Goal: Communication & Community: Ask a question

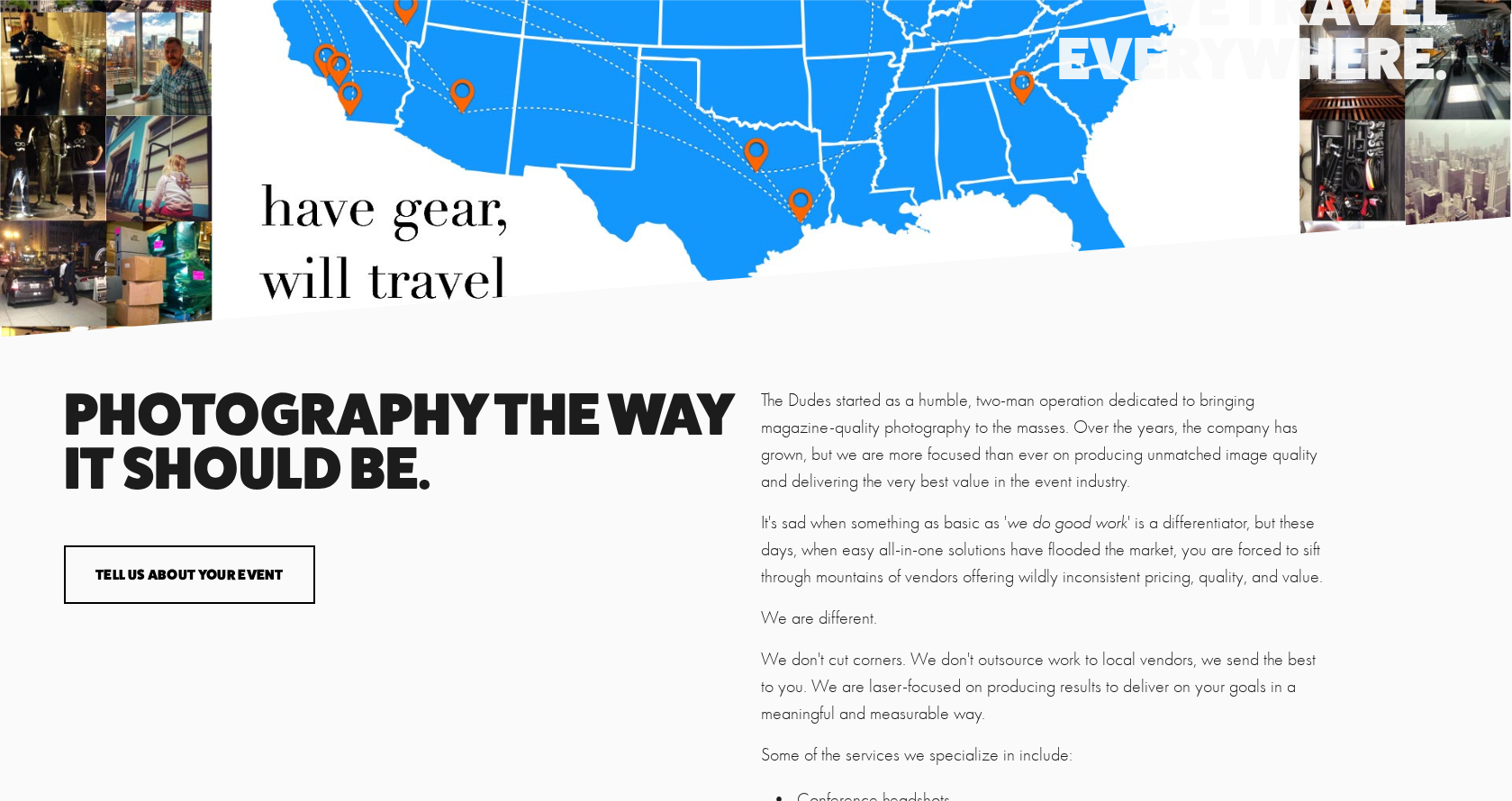
scroll to position [3221, 0]
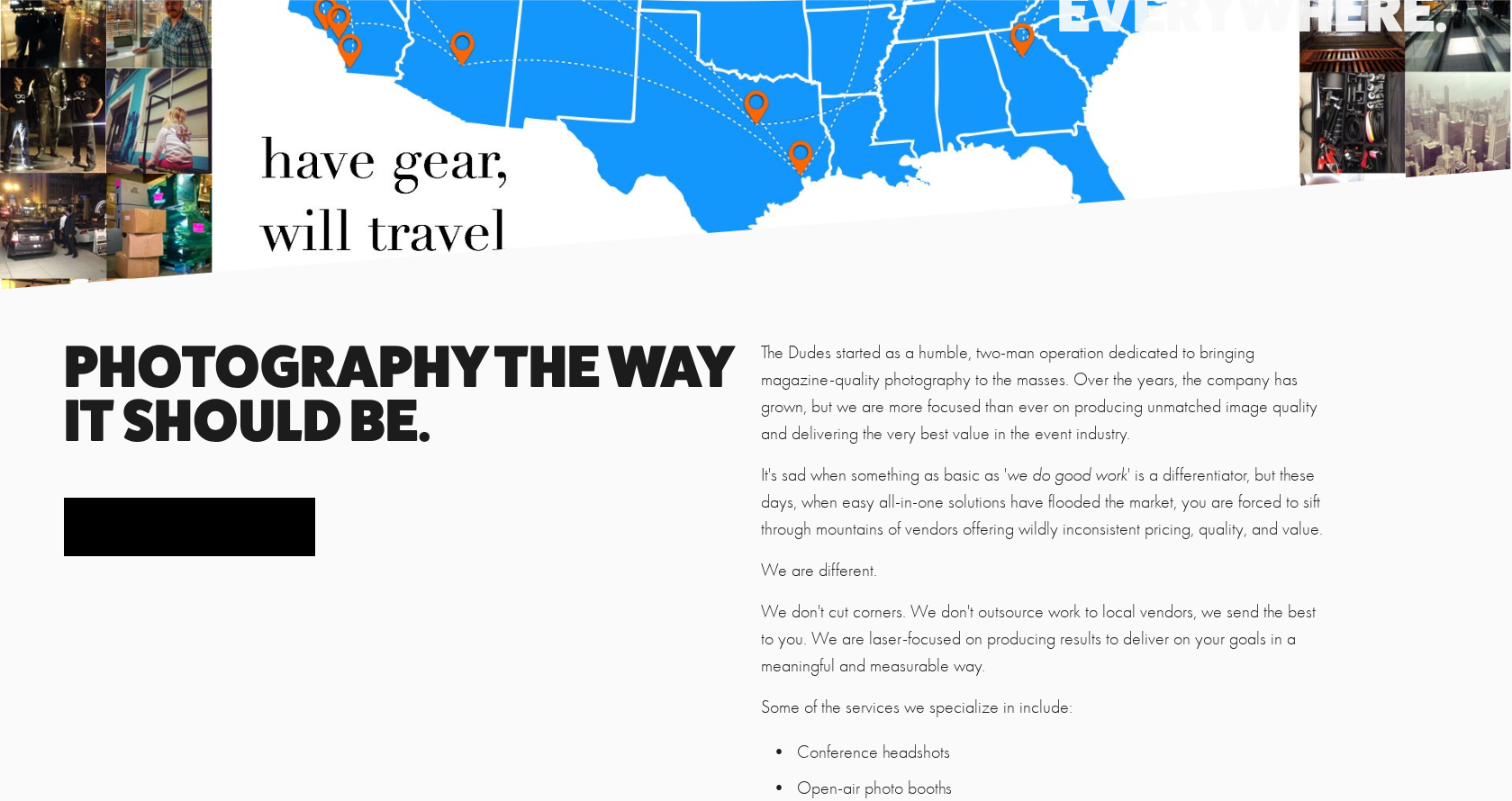
click at [255, 552] on button "Tell us about your event" at bounding box center [190, 527] width 252 height 59
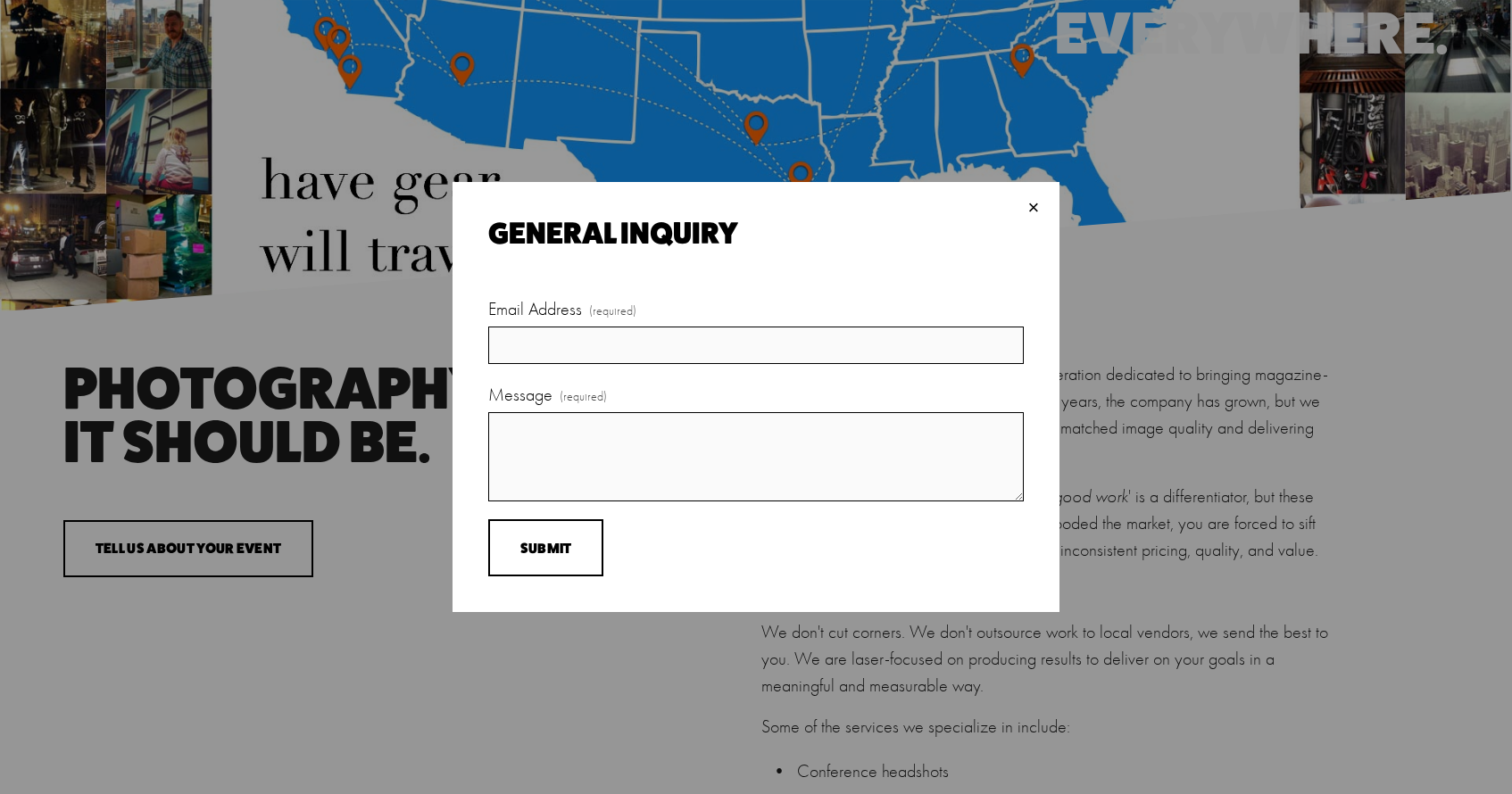
click at [1034, 205] on div "×" at bounding box center [1033, 207] width 19 height 19
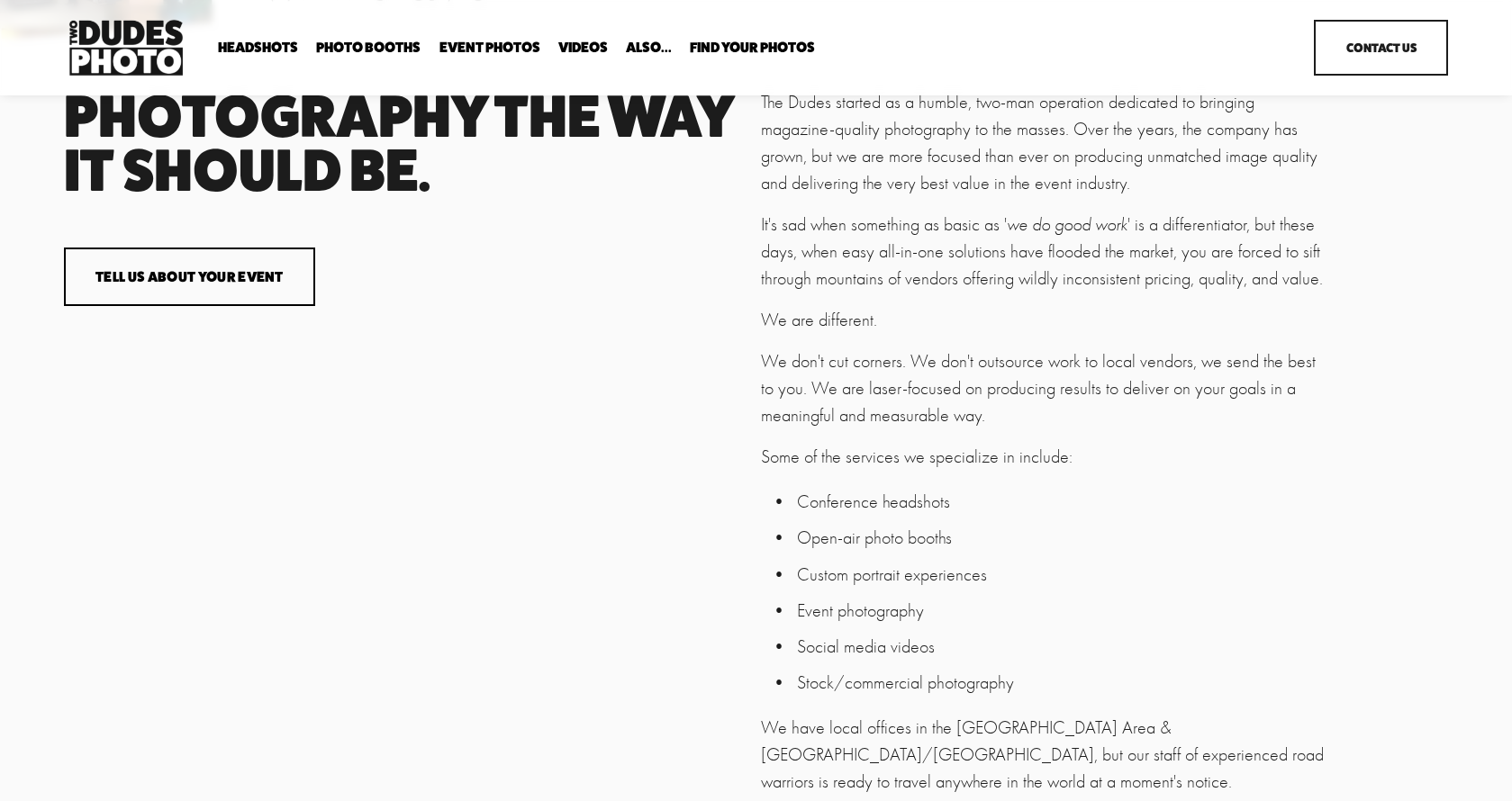
scroll to position [2811, 0]
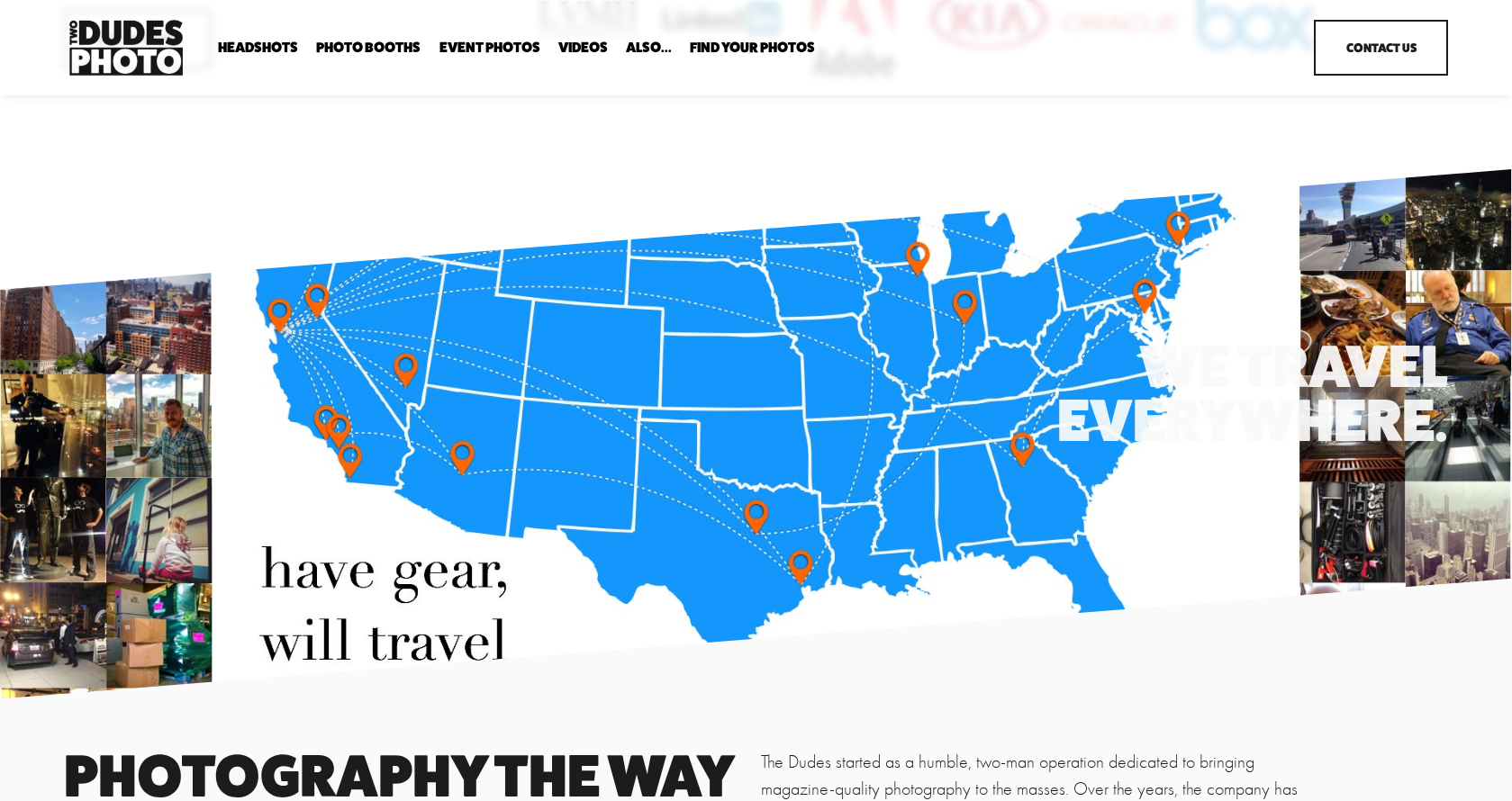
click at [1362, 59] on link "Contact Us" at bounding box center [1380, 47] width 134 height 56
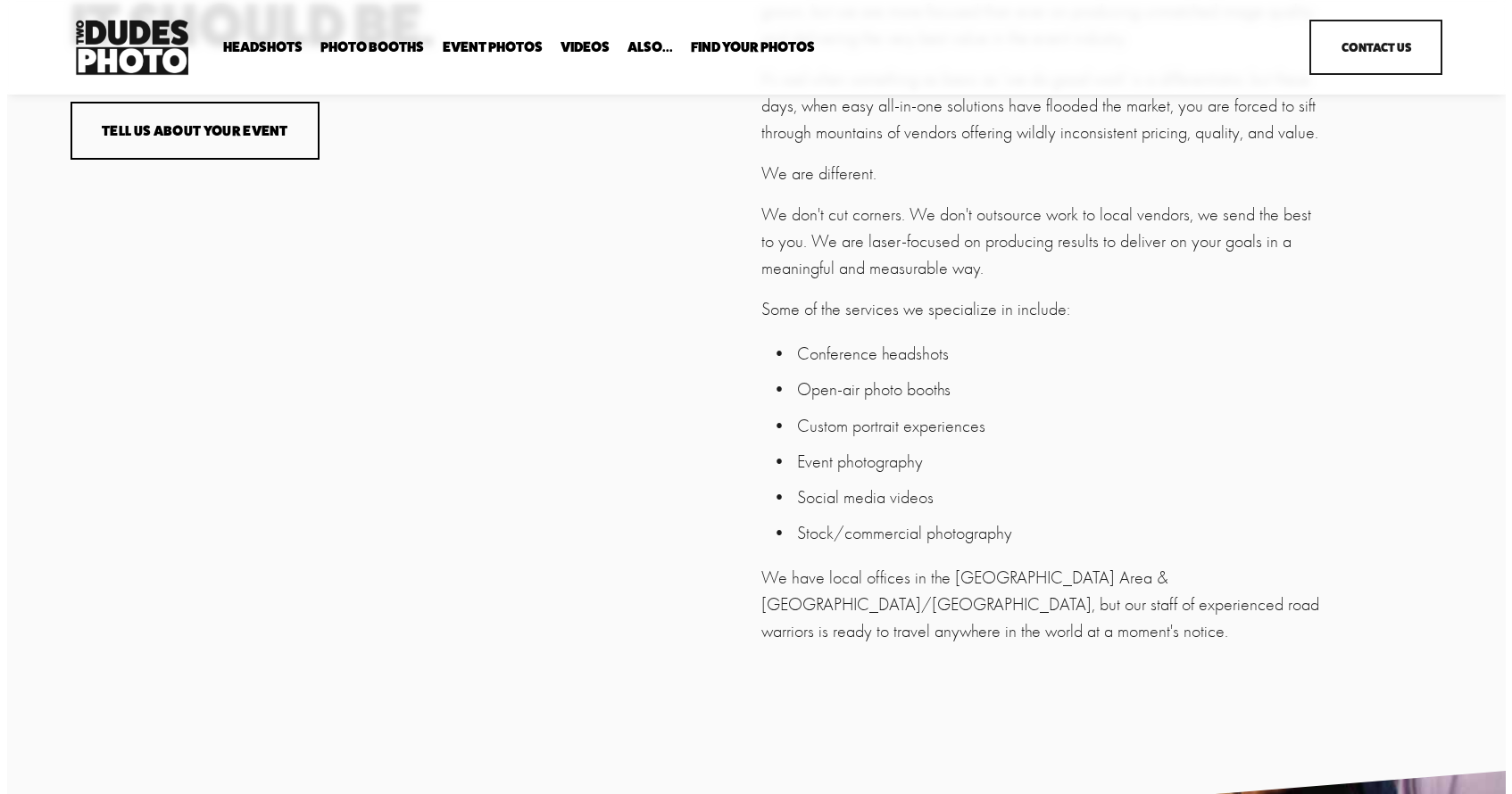
scroll to position [3588, 0]
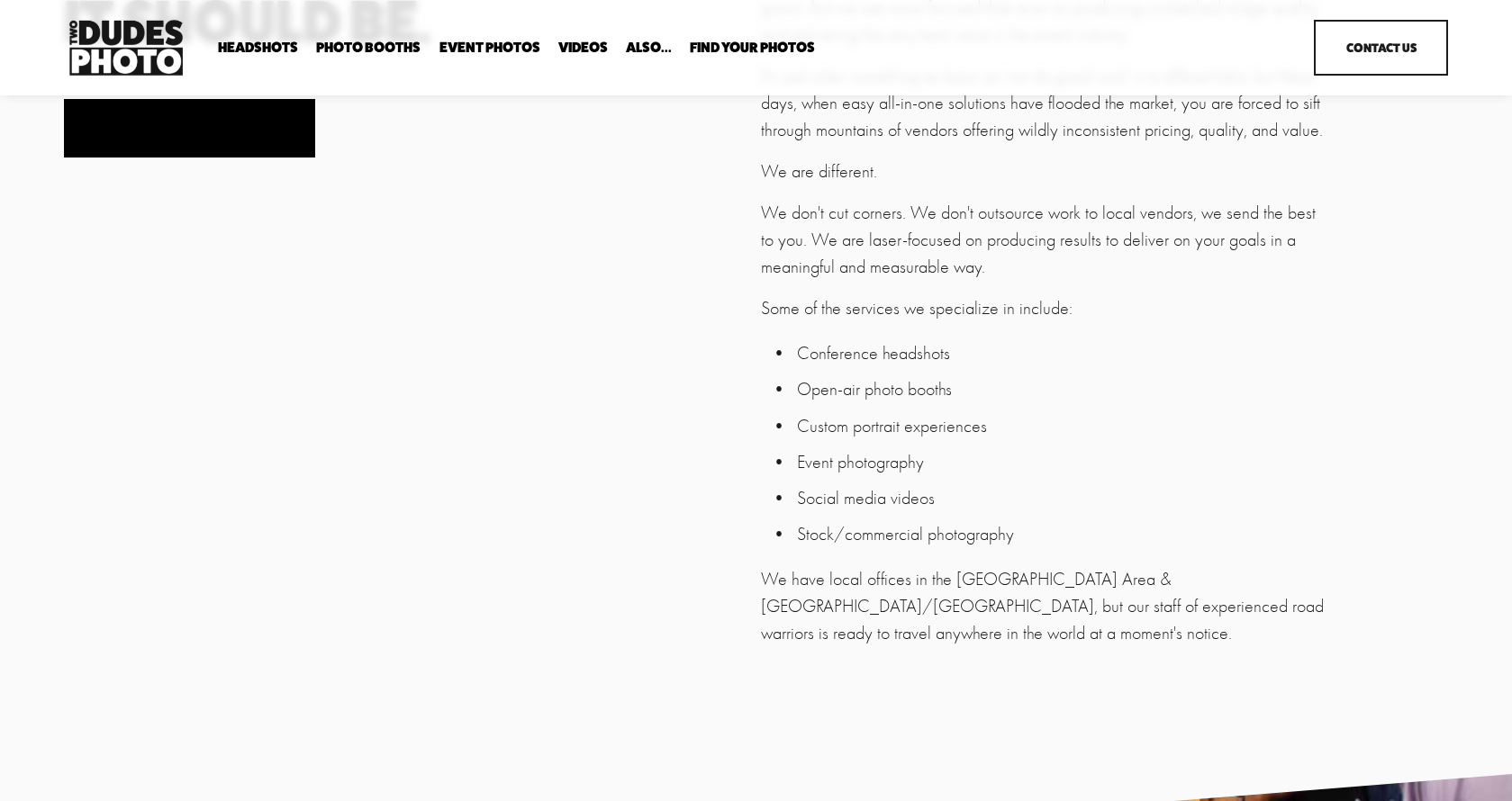
click at [244, 157] on button "Tell us about your event" at bounding box center [190, 128] width 252 height 59
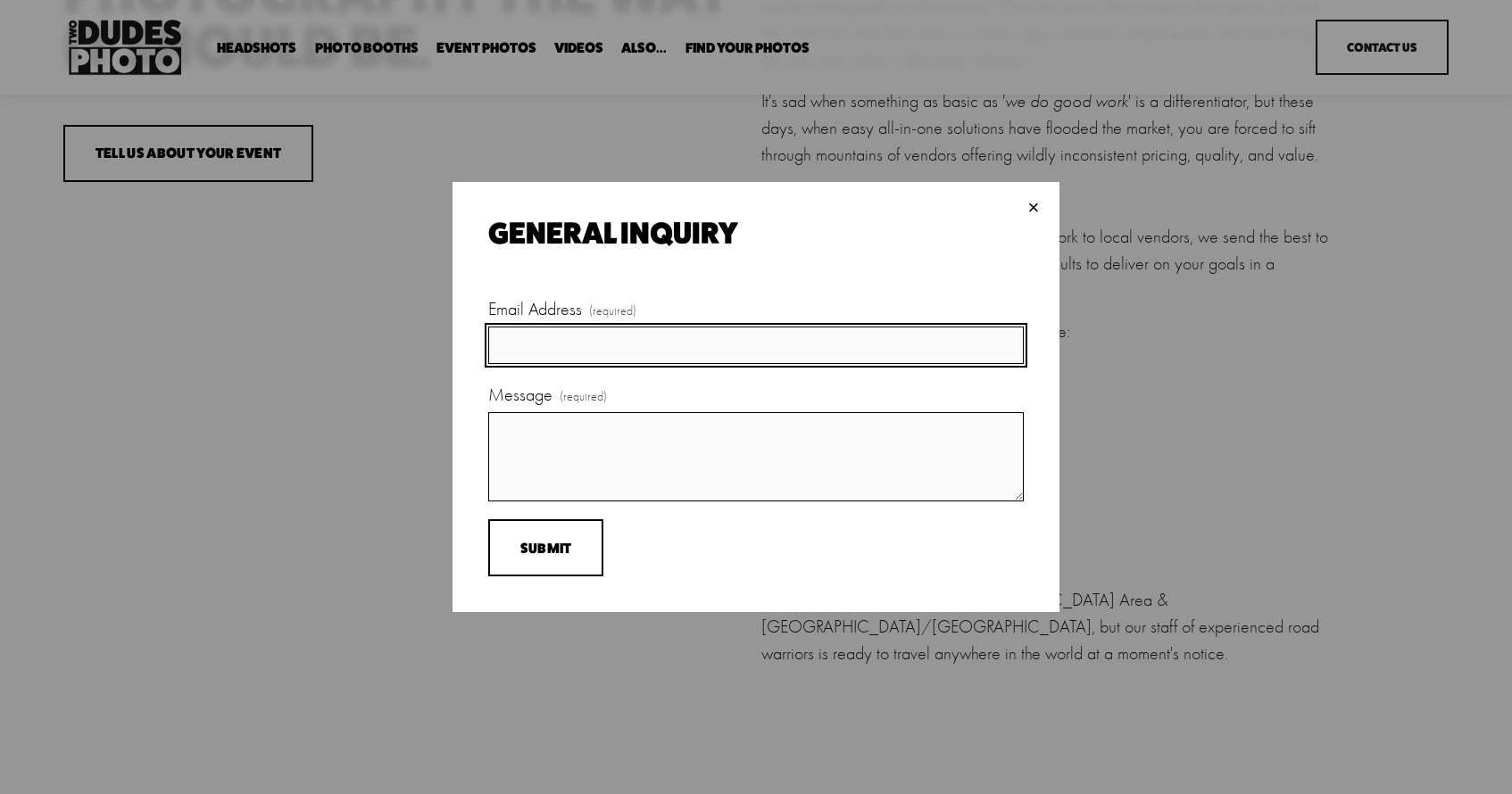
click at [571, 345] on input "Email Address (required)" at bounding box center [756, 345] width 535 height 38
type input "[PERSON_NAME][EMAIL_ADDRESS][DOMAIN_NAME]"
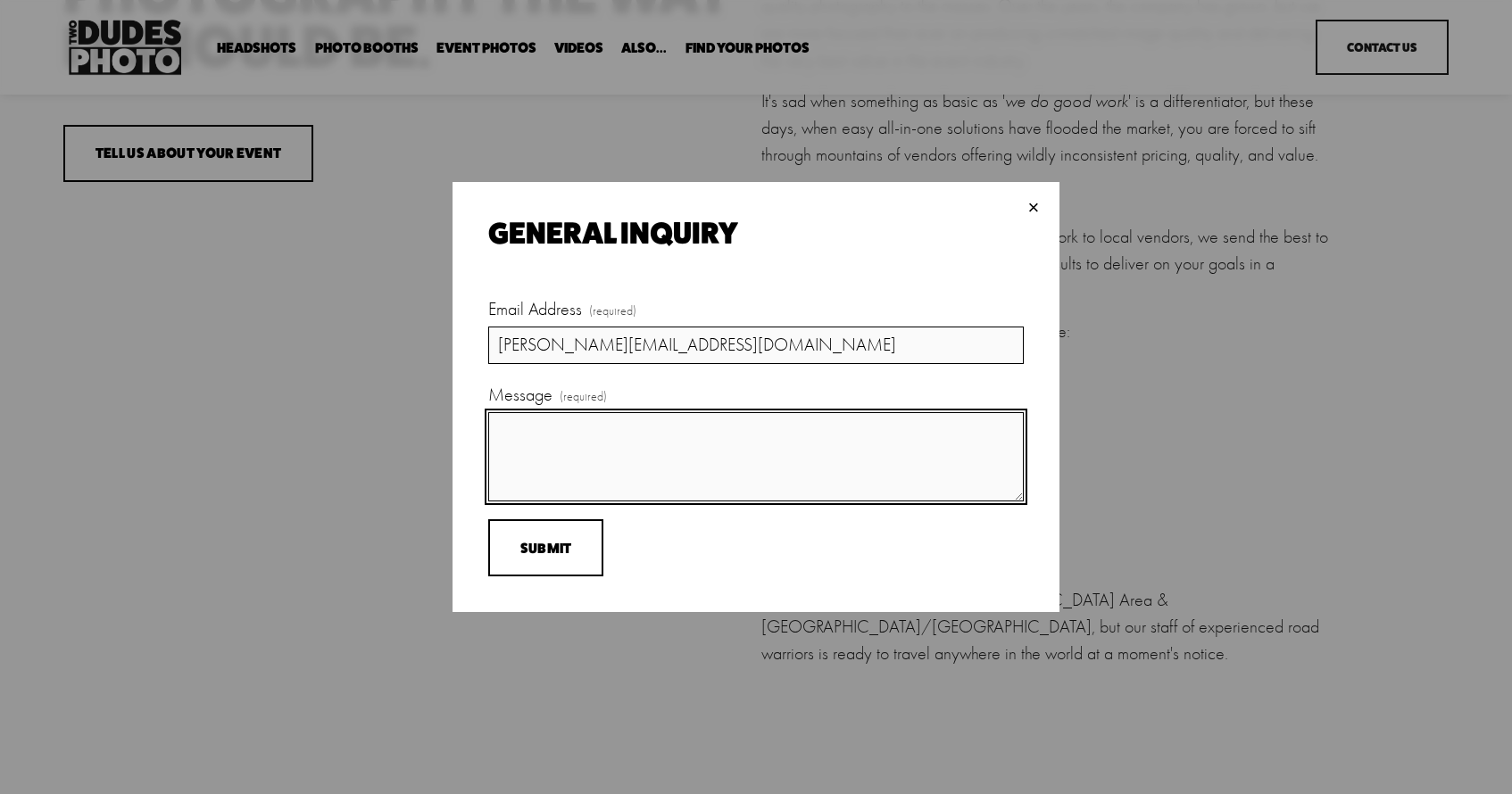
click at [547, 430] on textarea "Message (required)" at bounding box center [756, 457] width 535 height 89
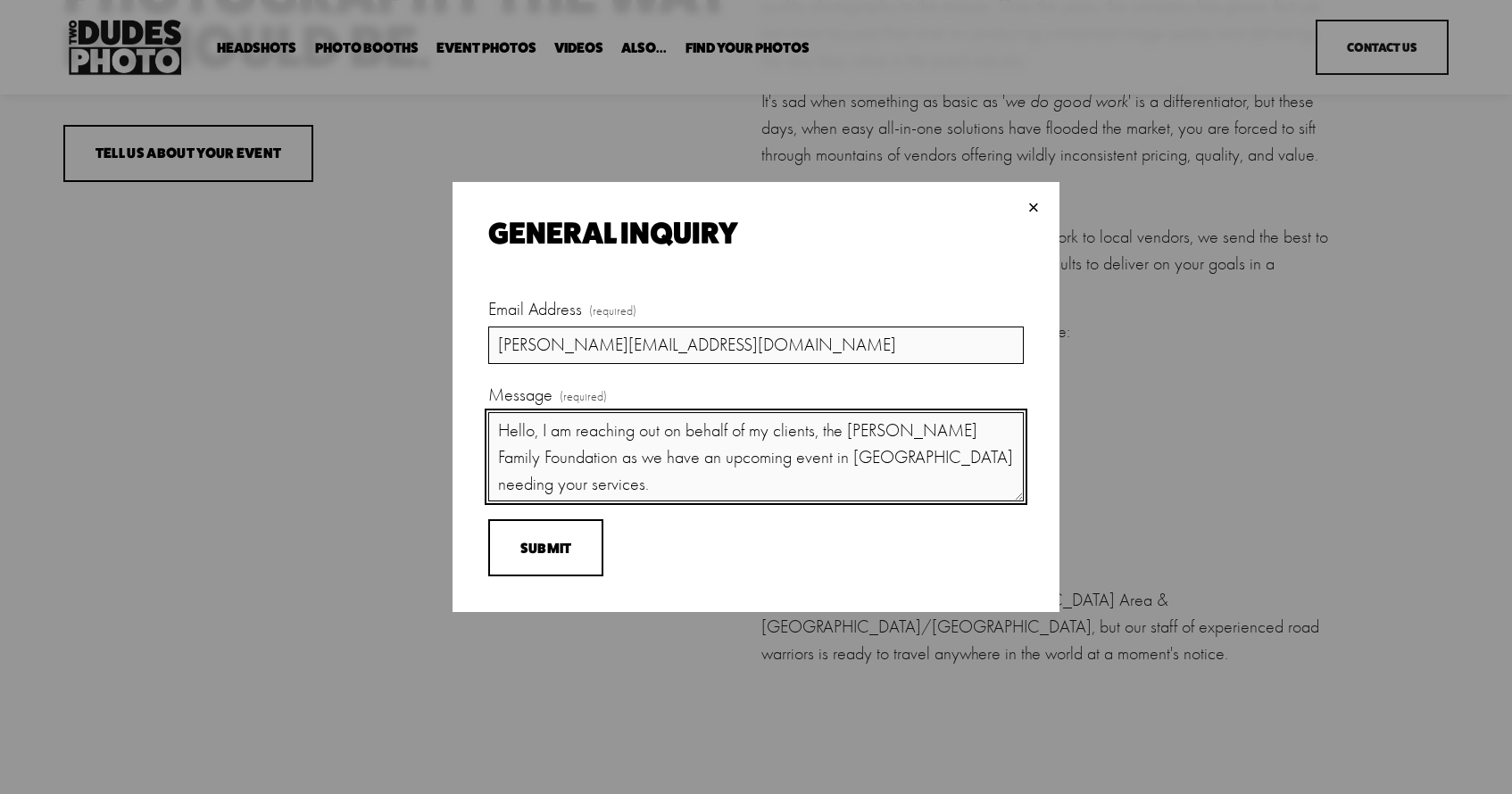
scroll to position [20, 0]
click at [531, 488] on textarea "Hello, I am reaching out on behalf of my clients, the [PERSON_NAME] Family Foun…" at bounding box center [756, 457] width 535 height 89
click at [622, 454] on textarea "Hello, I am reaching out on behalf of my clients, the [PERSON_NAME] Family Foun…" at bounding box center [756, 457] width 535 height 89
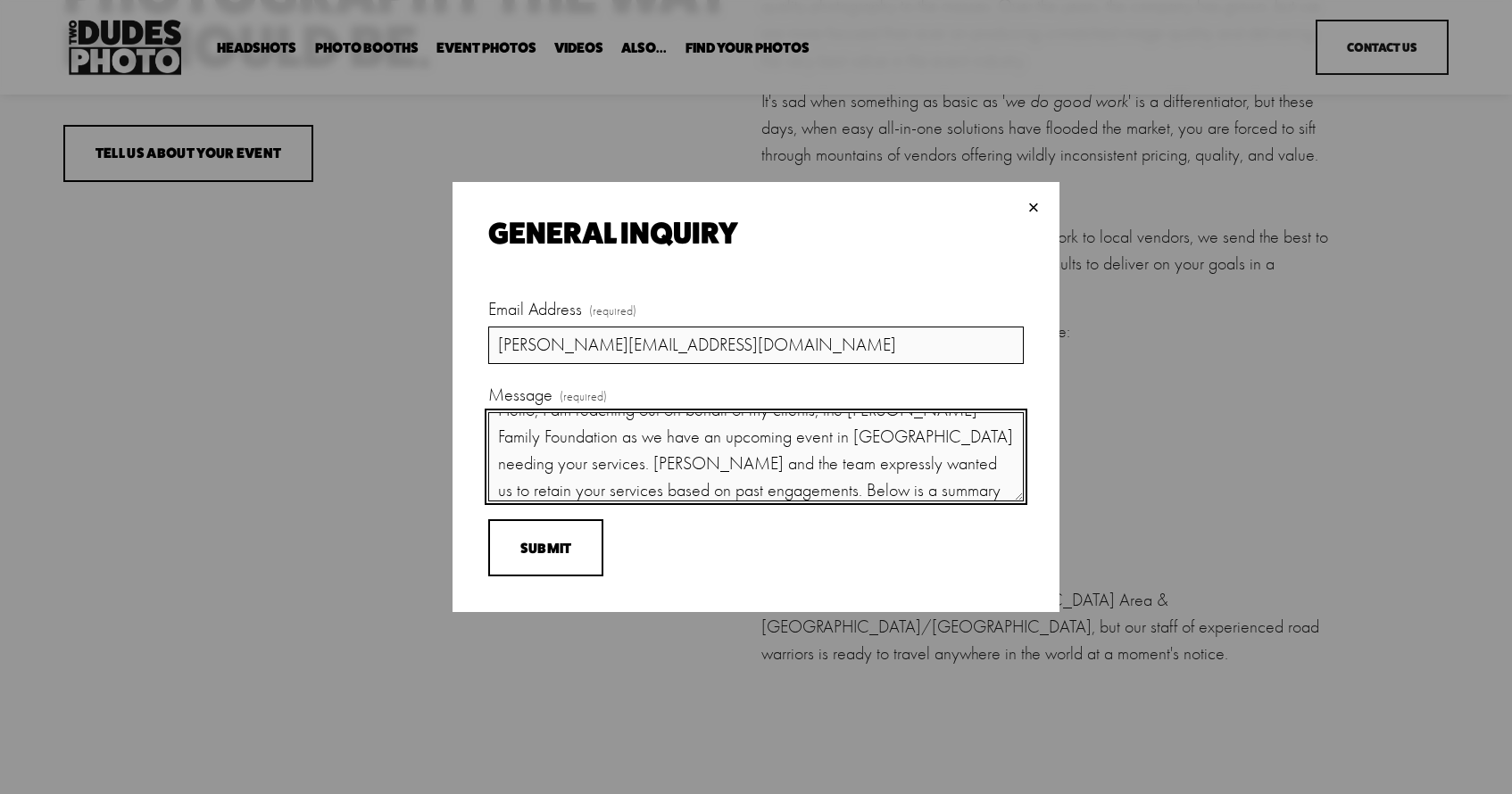
drag, startPoint x: 887, startPoint y: 440, endPoint x: 561, endPoint y: 469, distance: 327.3
click at [560, 469] on textarea "Hello, I am reaching out on behalf of my clients, the [PERSON_NAME] Family Foun…" at bounding box center [756, 457] width 535 height 89
click at [883, 492] on textarea "Hello, I am reaching out on behalf of my clients, the [PERSON_NAME] Family Foun…" at bounding box center [756, 457] width 535 height 89
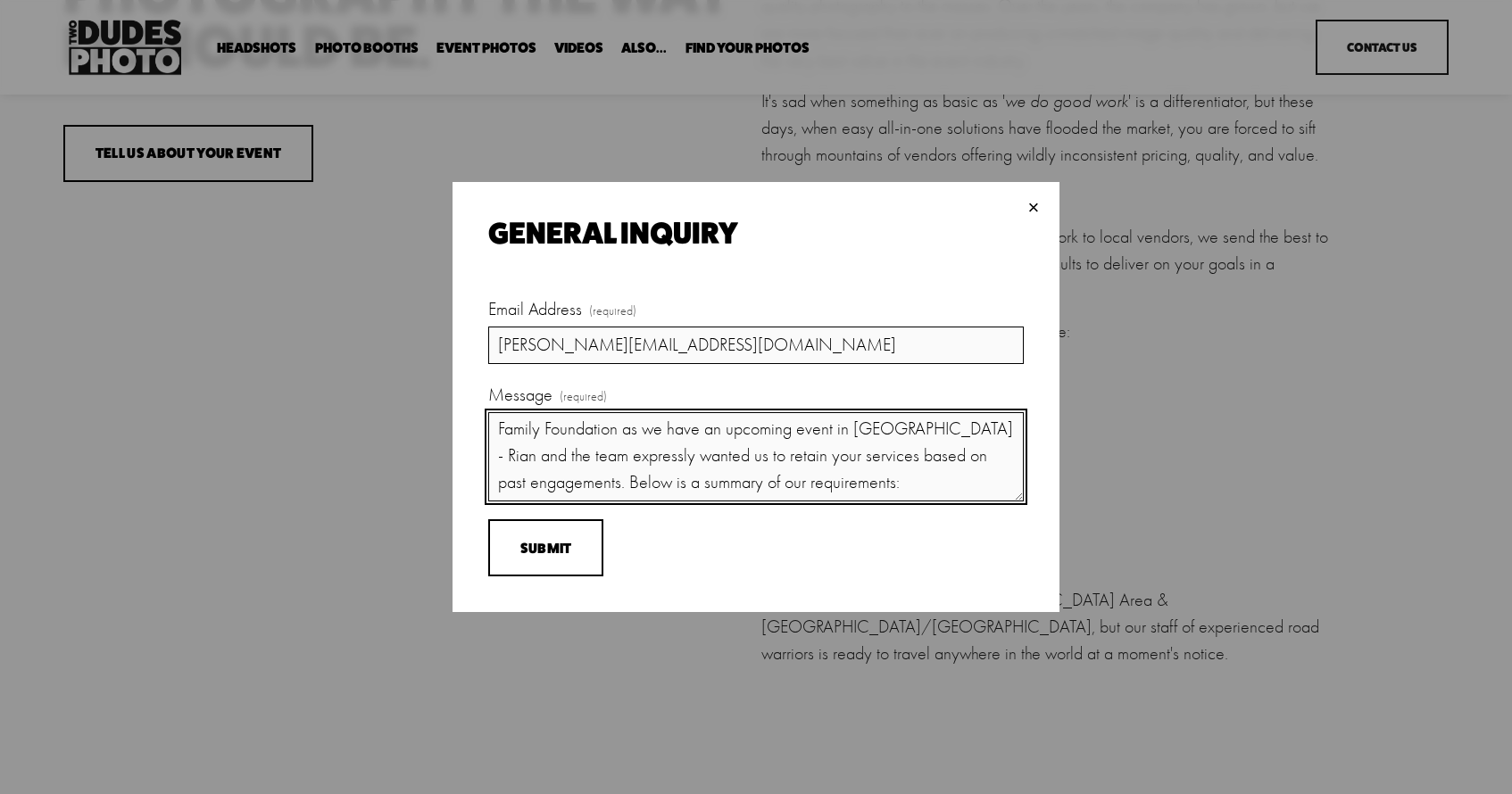
paste textarea "Headshot Station Day 1 Date: [DATE] Time: 8:30A – 4:00P Location: Outside area …"
drag, startPoint x: 800, startPoint y: 457, endPoint x: 788, endPoint y: 458, distance: 12.0
click at [788, 458] on textarea "Hello, I am reaching out on behalf of my clients, the [PERSON_NAME] Family Foun…" at bounding box center [756, 457] width 535 height 89
click at [839, 491] on textarea "Hello, I am reaching out on behalf of my clients, the [PERSON_NAME] Family Foun…" at bounding box center [756, 457] width 535 height 89
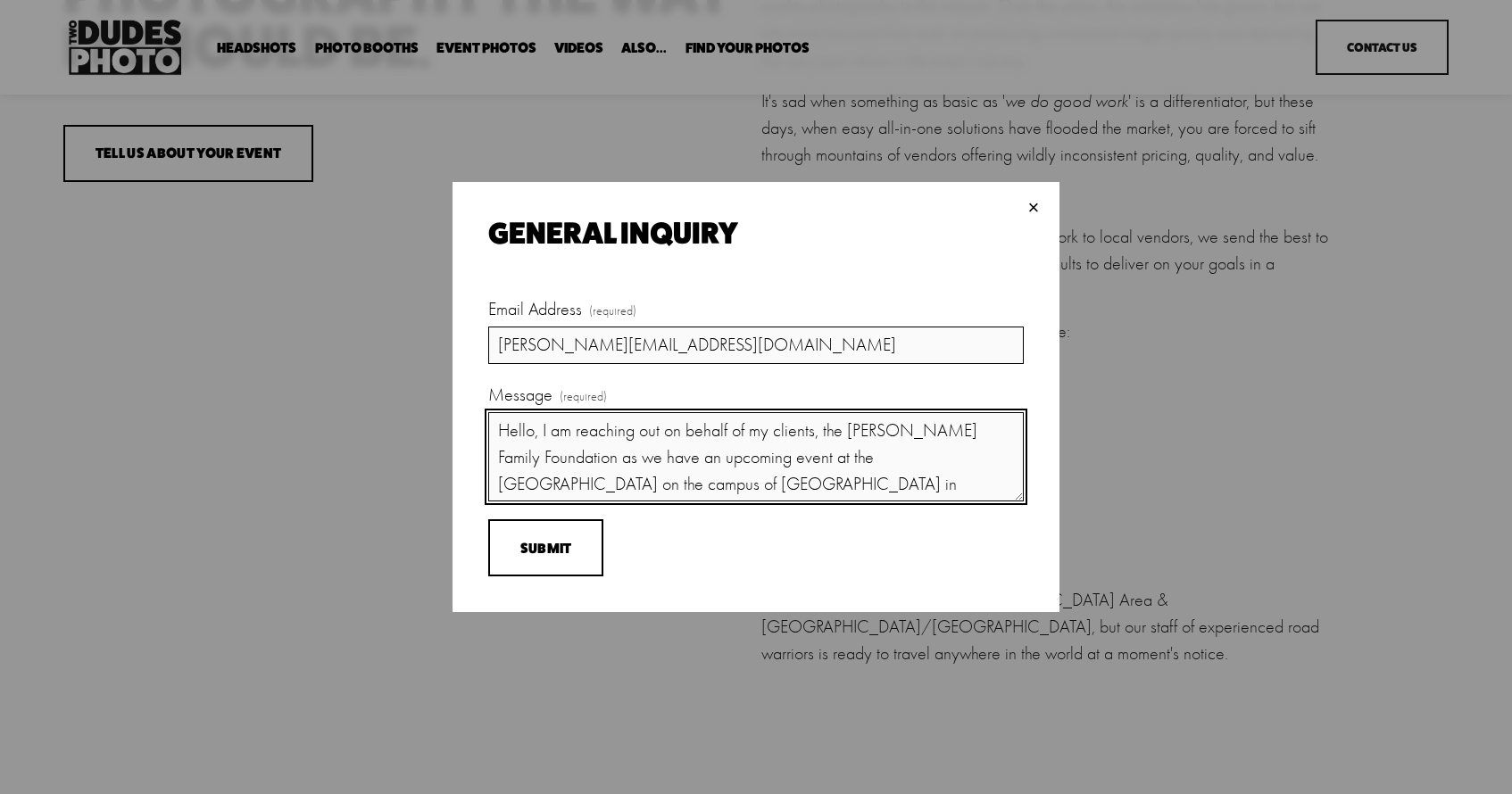
click at [855, 485] on textarea "Hello, I am reaching out on behalf of my clients, the [PERSON_NAME] Family Foun…" at bounding box center [756, 457] width 535 height 89
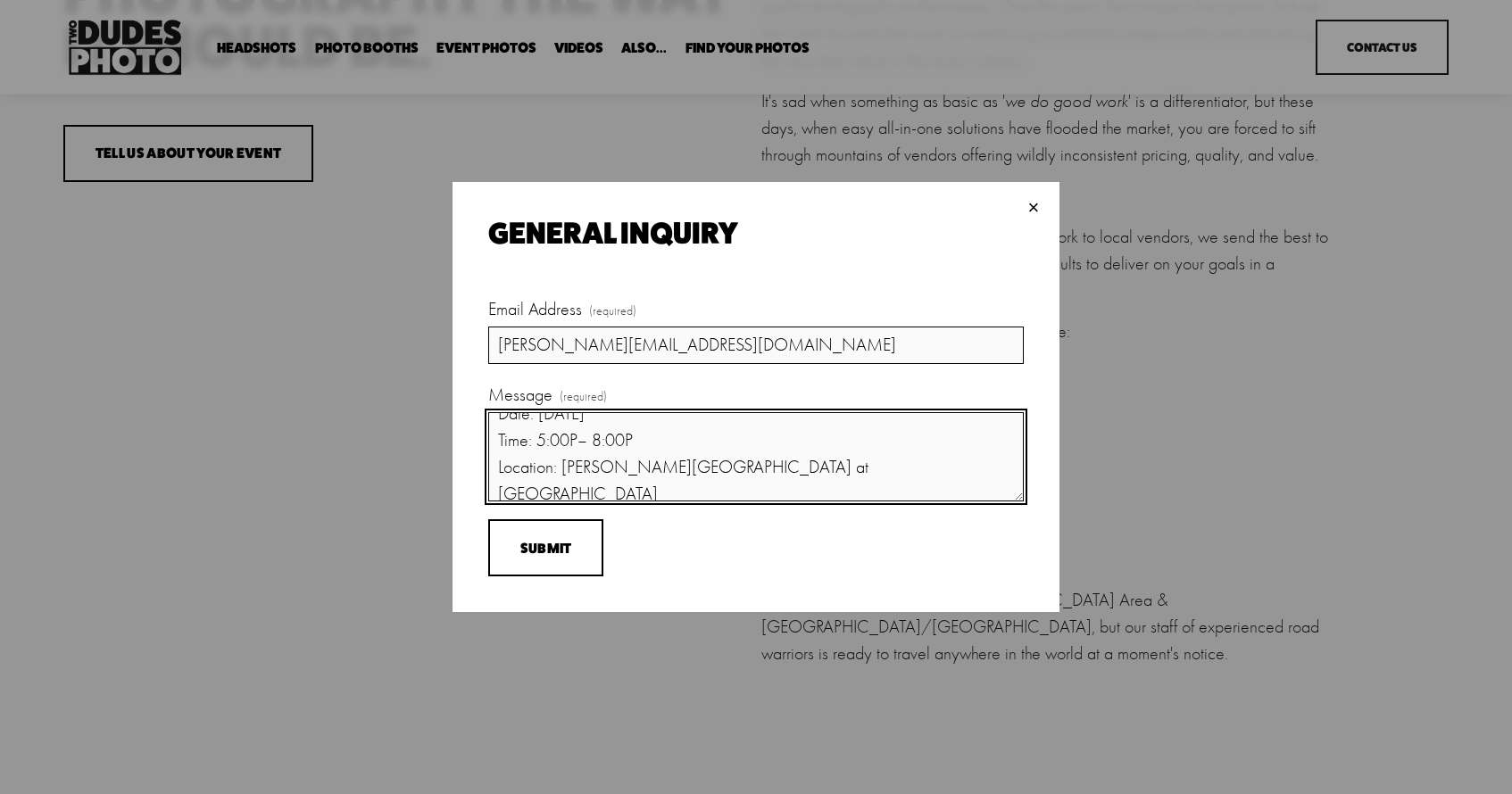
scroll to position [618, 0]
click at [915, 487] on textarea "Hello, I am reaching out on behalf of my clients, the [PERSON_NAME] Family Foun…" at bounding box center [756, 457] width 535 height 89
click at [746, 491] on textarea "Hello, I am reaching out on behalf of my clients, the [PERSON_NAME] Family Foun…" at bounding box center [756, 457] width 535 height 89
click at [899, 491] on textarea "Hello, I am reaching out on behalf of my clients, the [PERSON_NAME] Family Foun…" at bounding box center [756, 457] width 535 height 89
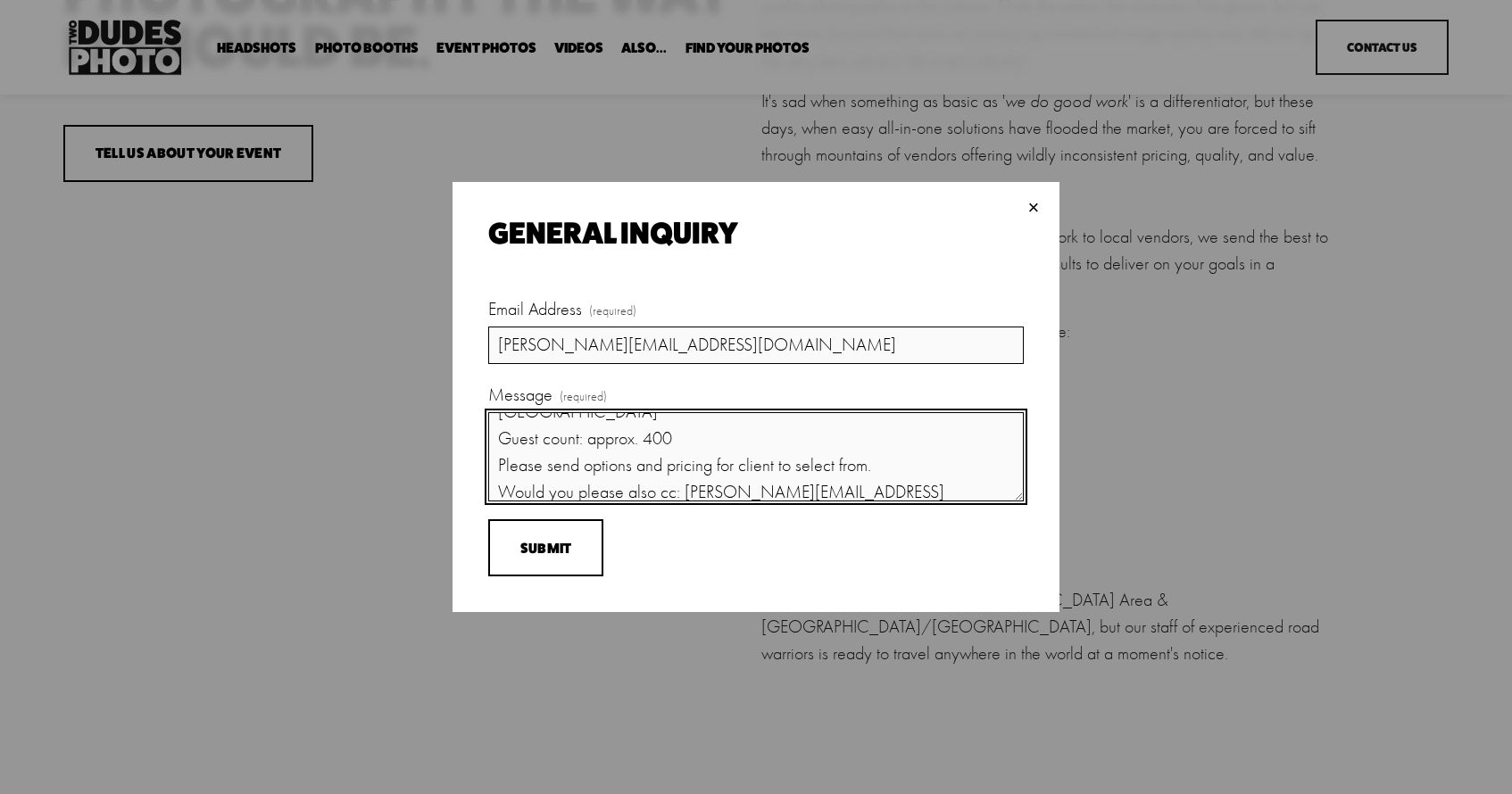
scroll to position [716, 0]
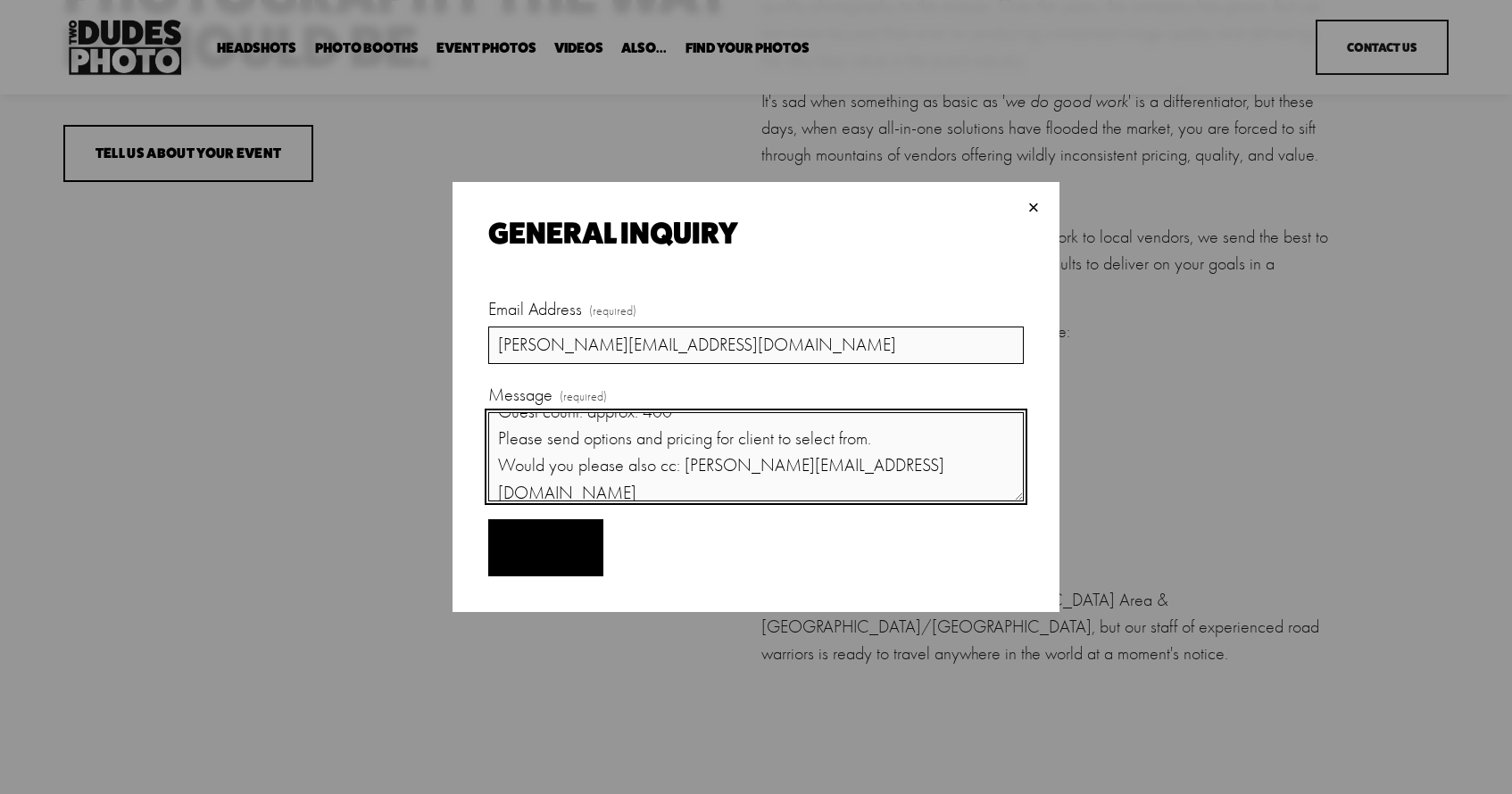
type textarea "Hello, I am reaching out on behalf of my clients, the [PERSON_NAME] Family Foun…"
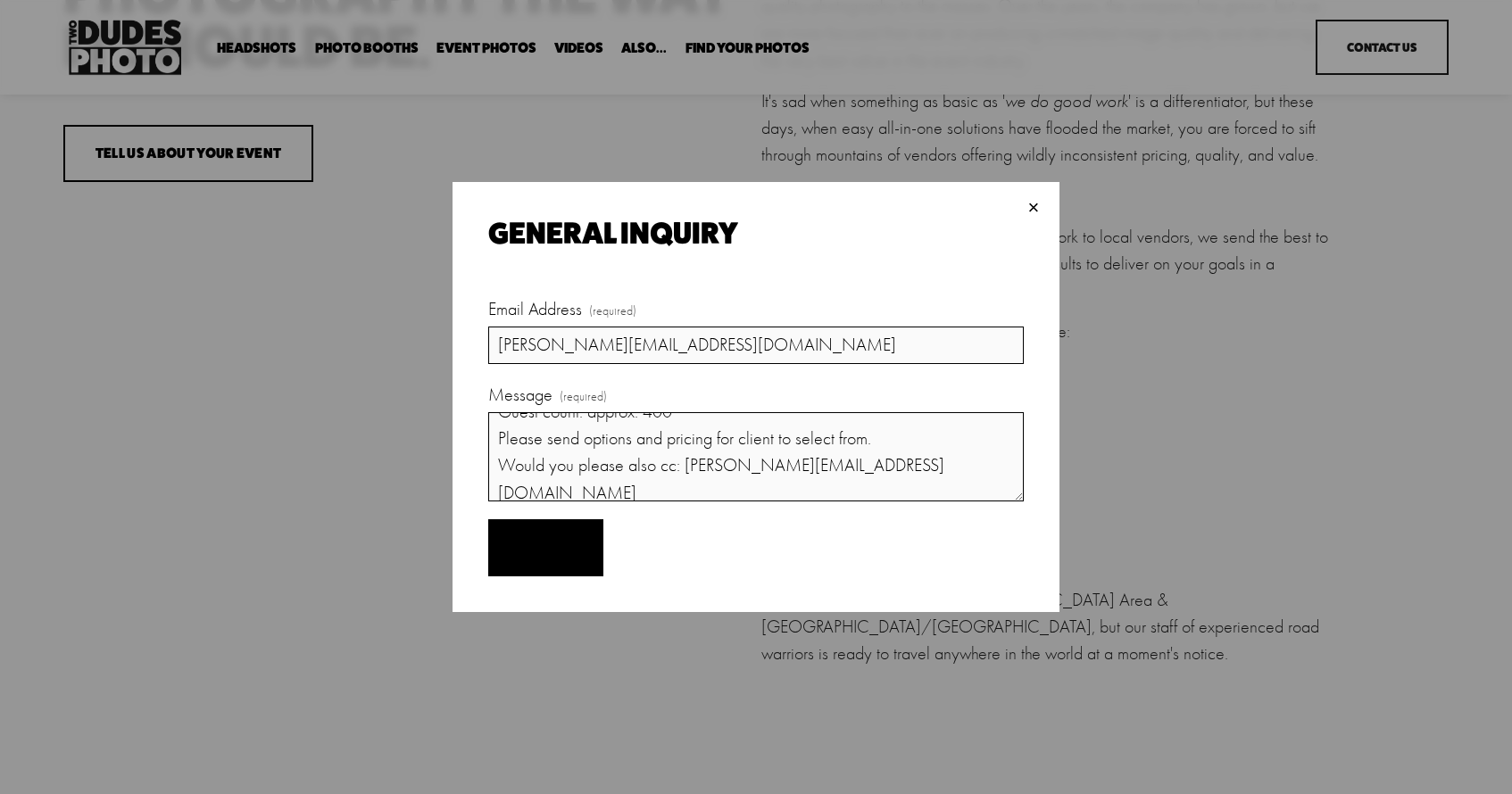
click at [571, 555] on button "Submit Submit" at bounding box center [546, 549] width 115 height 58
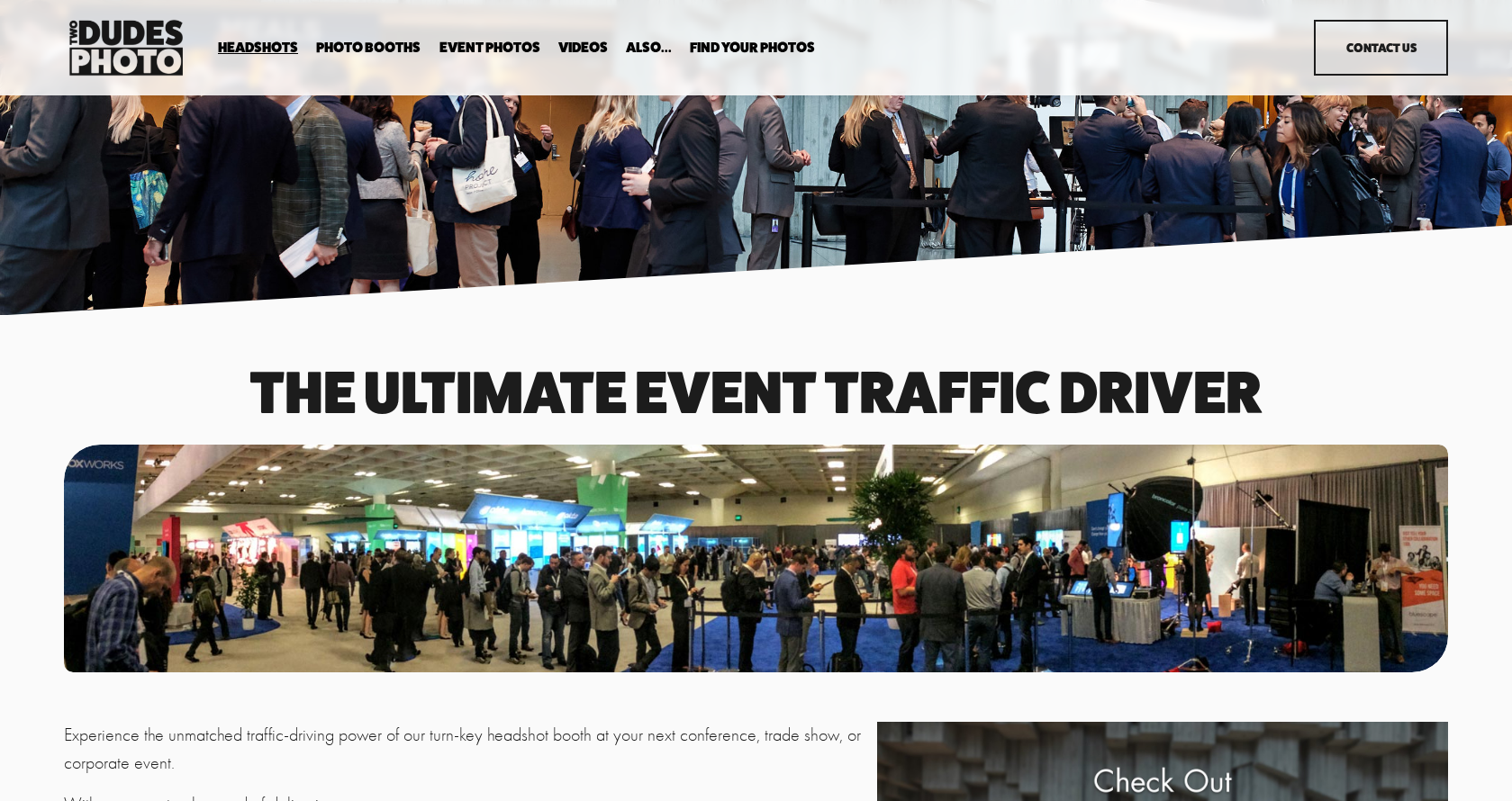
click at [475, 45] on link "Event Photos" at bounding box center [489, 48] width 101 height 17
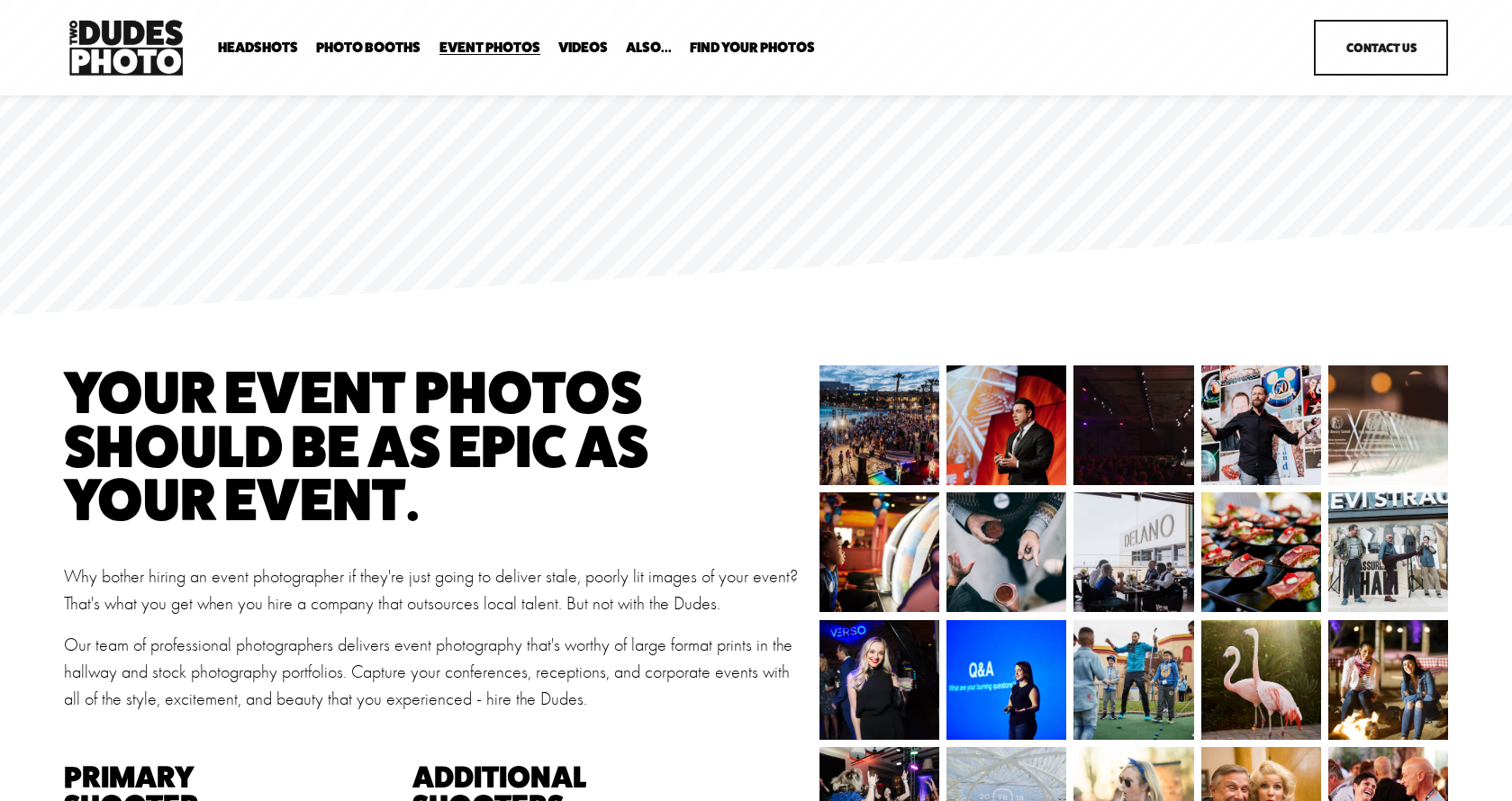
click at [0, 0] on link "Party Booth" at bounding box center [0, 0] width 0 height 0
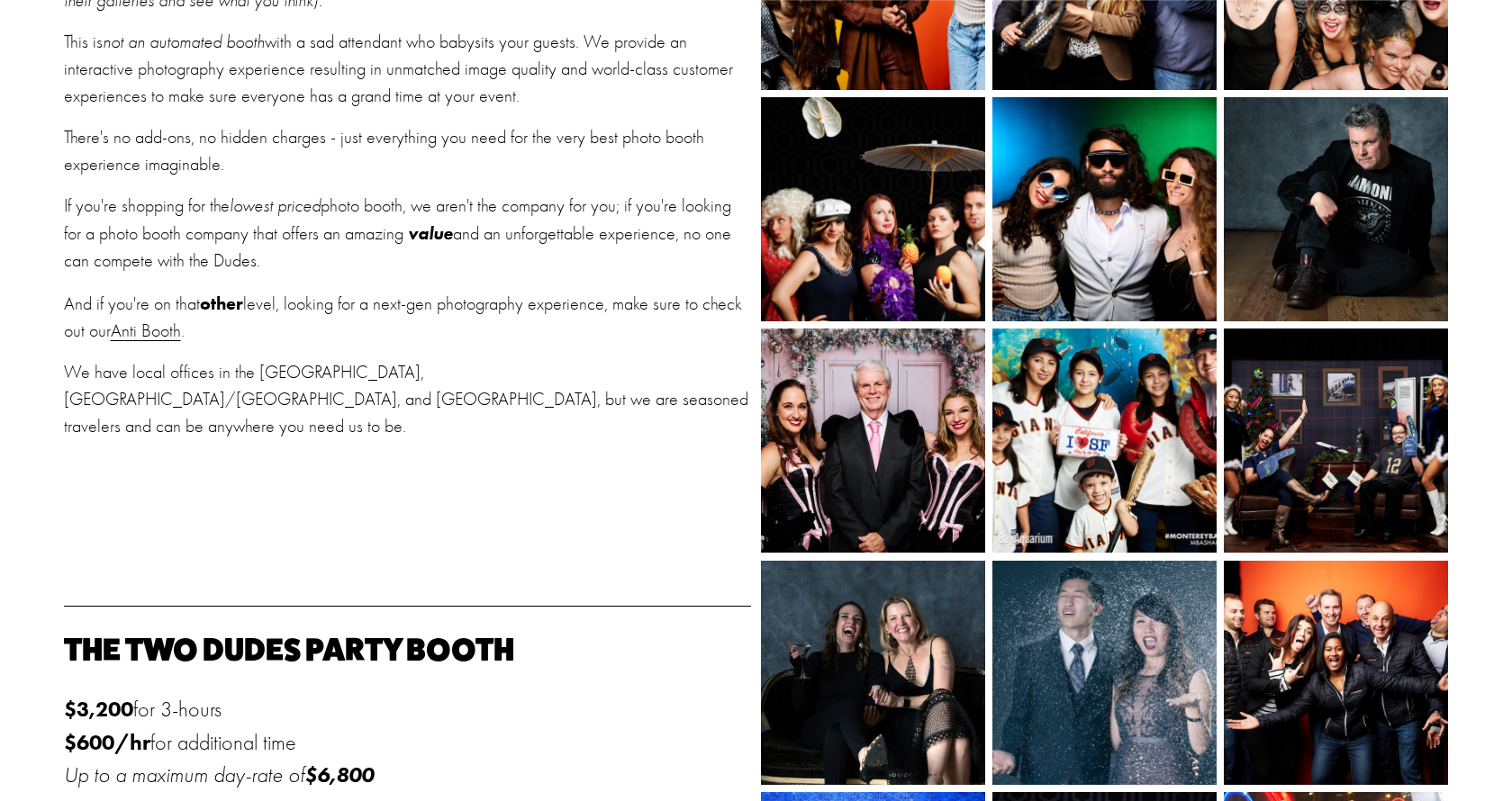
scroll to position [775, 0]
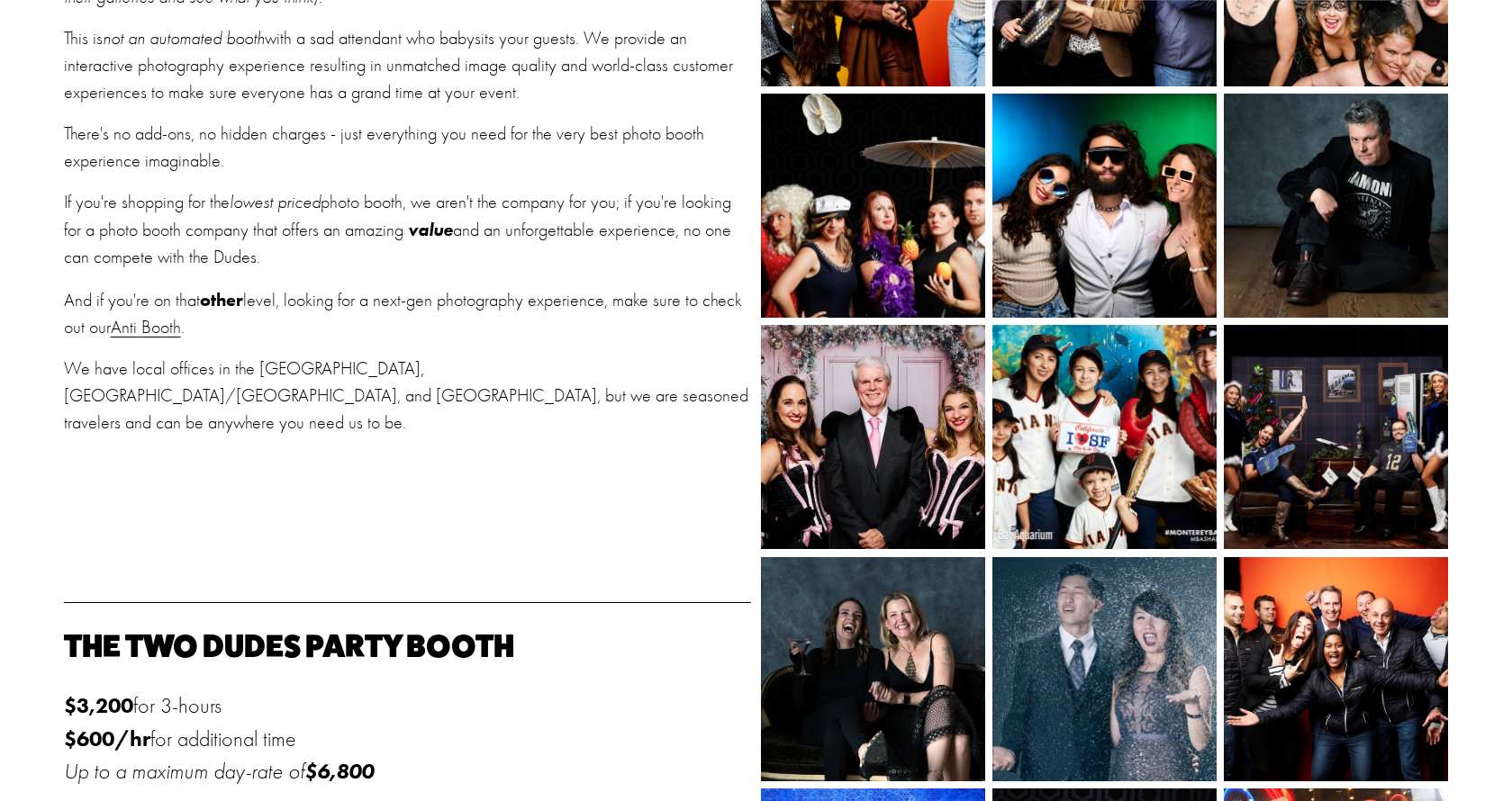
click at [154, 329] on link "Anti Booth" at bounding box center [146, 327] width 70 height 21
